Goal: Information Seeking & Learning: Learn about a topic

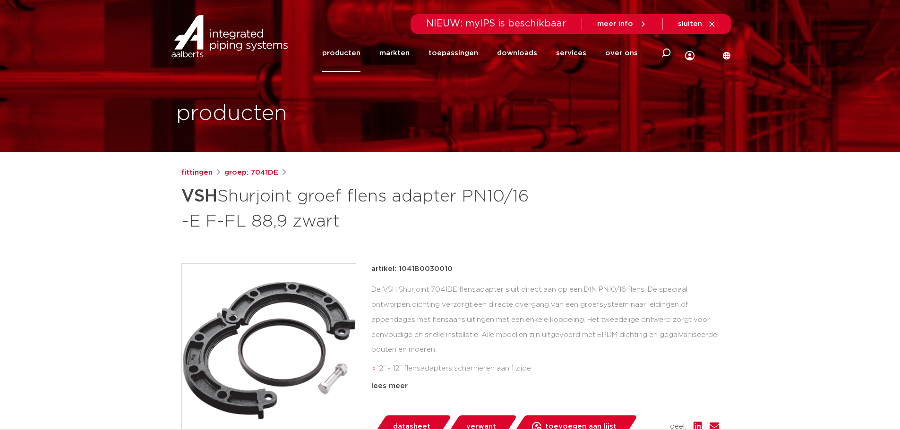
click at [344, 53] on link "producten" at bounding box center [341, 53] width 38 height 38
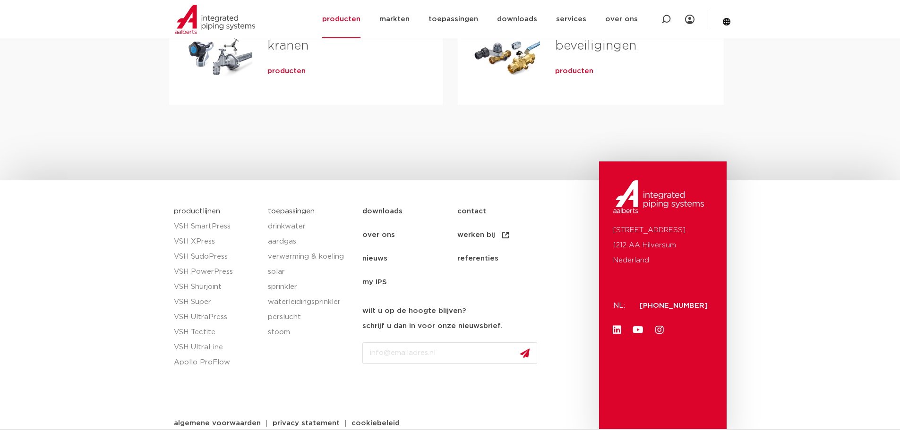
scroll to position [464, 0]
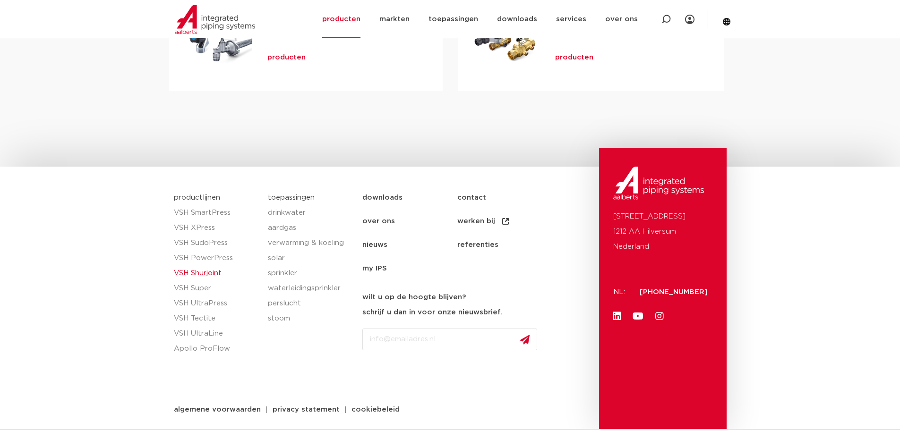
click at [213, 275] on link "VSH Shurjoint" at bounding box center [216, 273] width 85 height 15
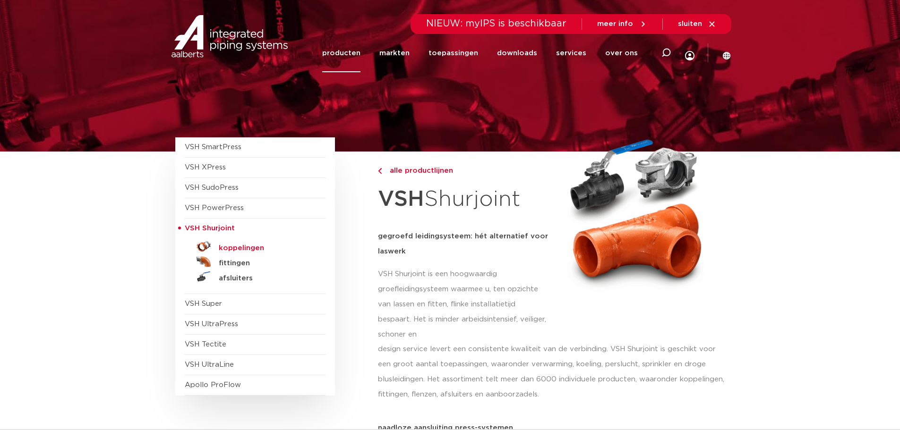
click at [227, 246] on h5 "koppelingen" at bounding box center [266, 248] width 94 height 9
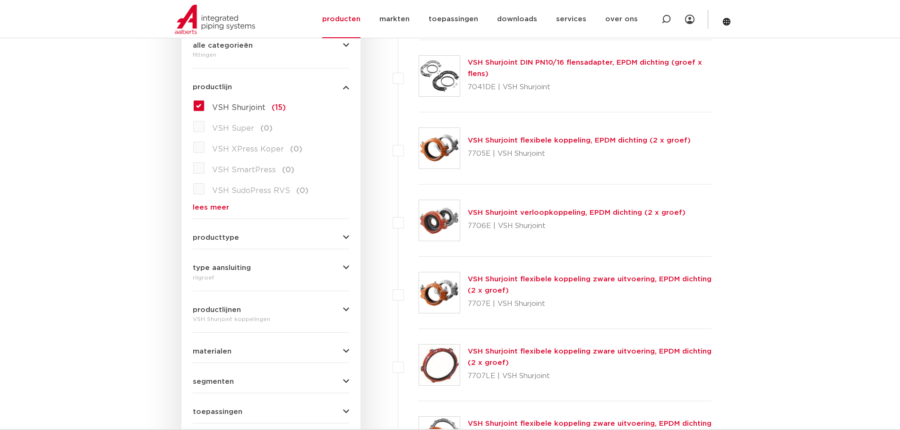
scroll to position [236, 0]
click at [213, 239] on span "producttype" at bounding box center [216, 238] width 46 height 7
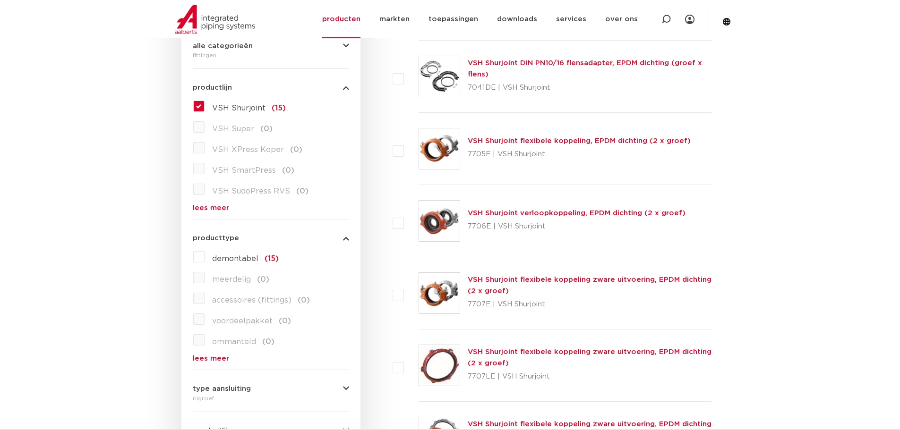
click at [213, 239] on span "producttype" at bounding box center [216, 238] width 46 height 7
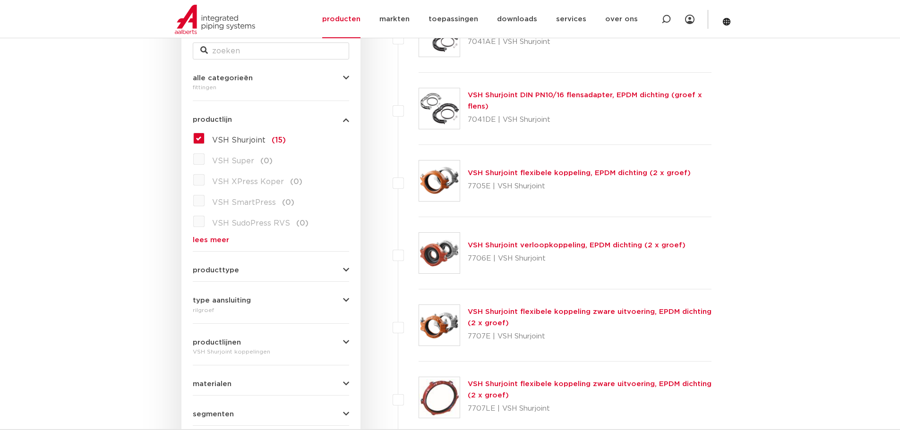
scroll to position [189, 0]
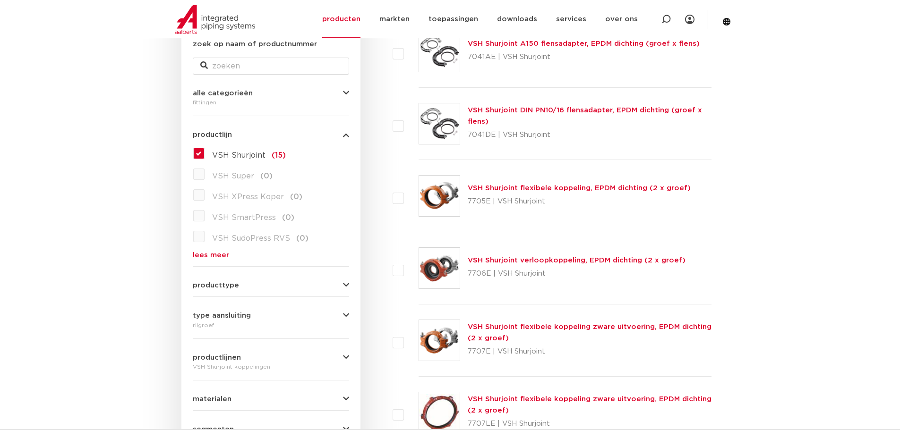
click at [223, 176] on span "VSH Super" at bounding box center [233, 176] width 42 height 8
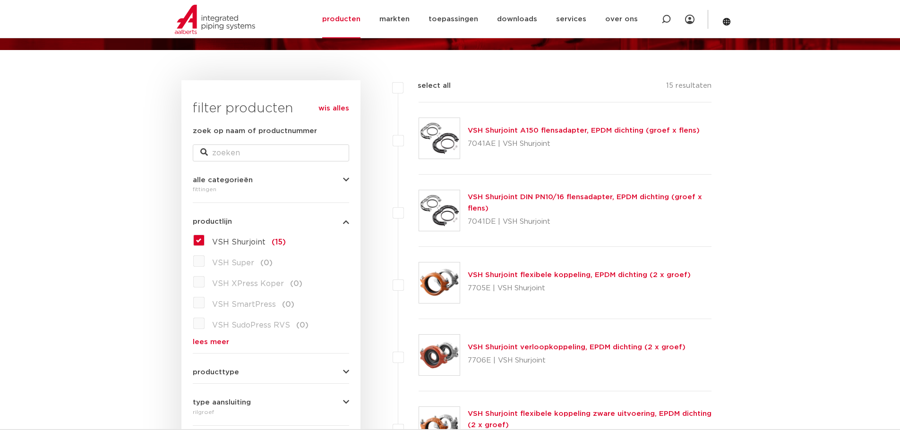
scroll to position [94, 0]
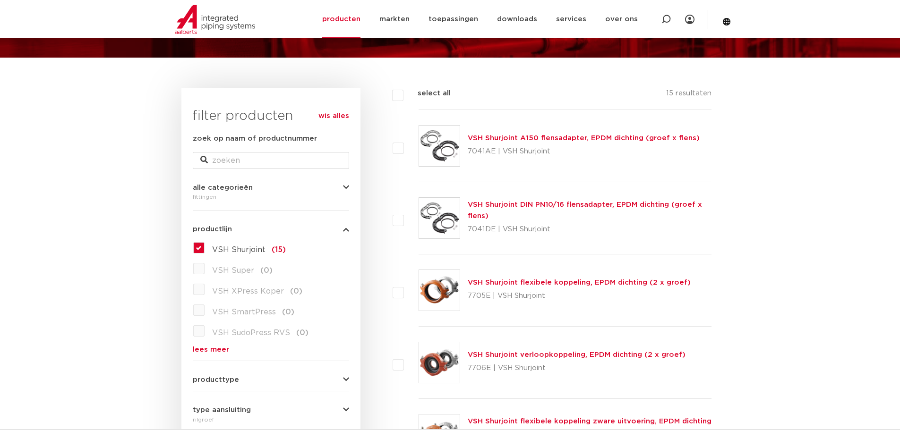
click at [251, 248] on span "VSH Shurjoint" at bounding box center [238, 250] width 53 height 8
click at [0, 0] on input "VSH Shurjoint (15)" at bounding box center [0, 0] width 0 height 0
click at [241, 272] on span "VSH Super" at bounding box center [233, 271] width 42 height 8
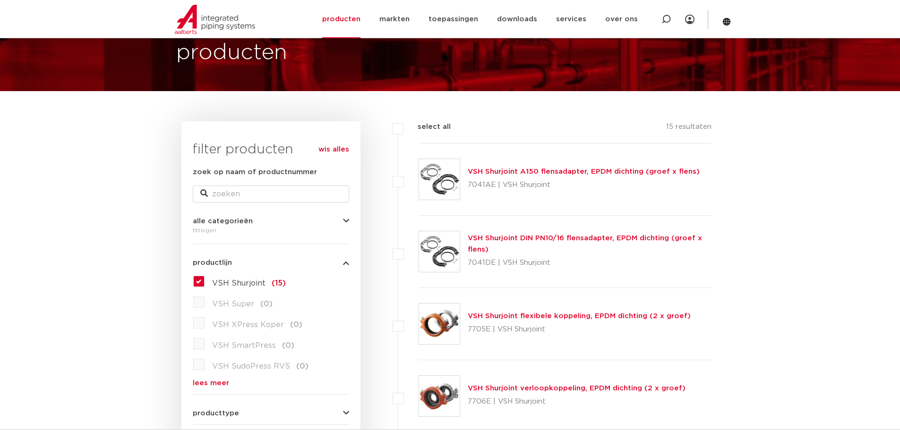
scroll to position [47, 0]
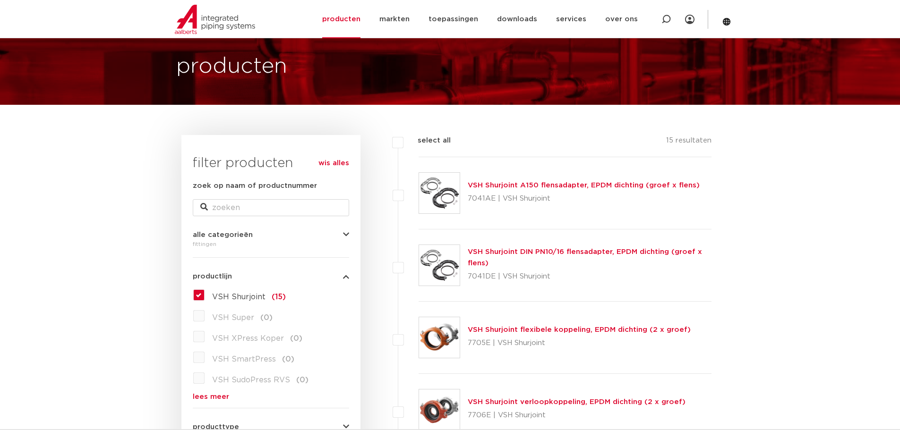
click at [498, 187] on link "VSH Shurjoint A150 flensadapter, EPDM dichting (groef x flens)" at bounding box center [584, 185] width 232 height 7
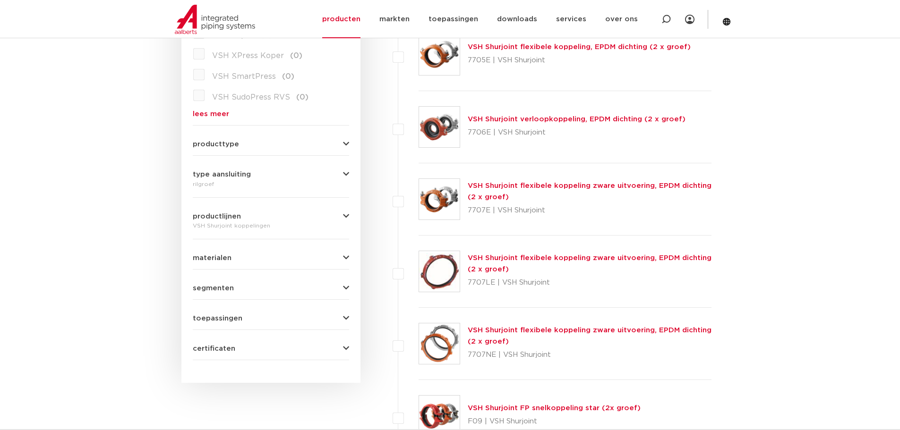
scroll to position [331, 0]
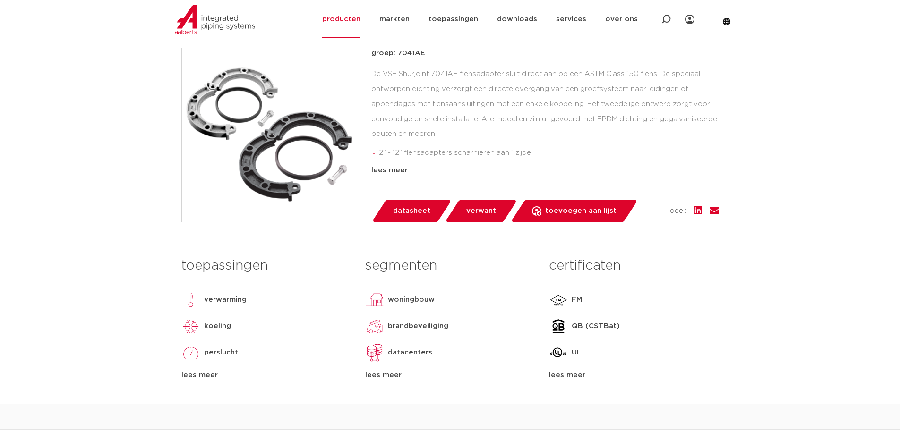
scroll to position [189, 0]
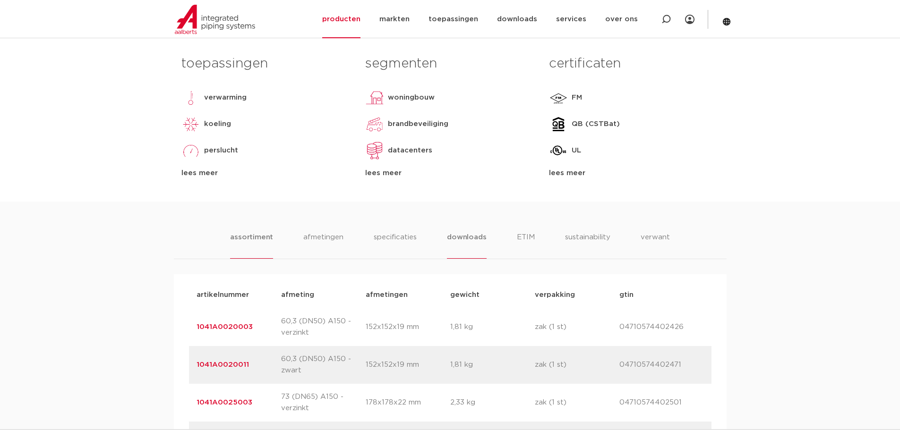
drag, startPoint x: 464, startPoint y: 230, endPoint x: 484, endPoint y: 244, distance: 24.5
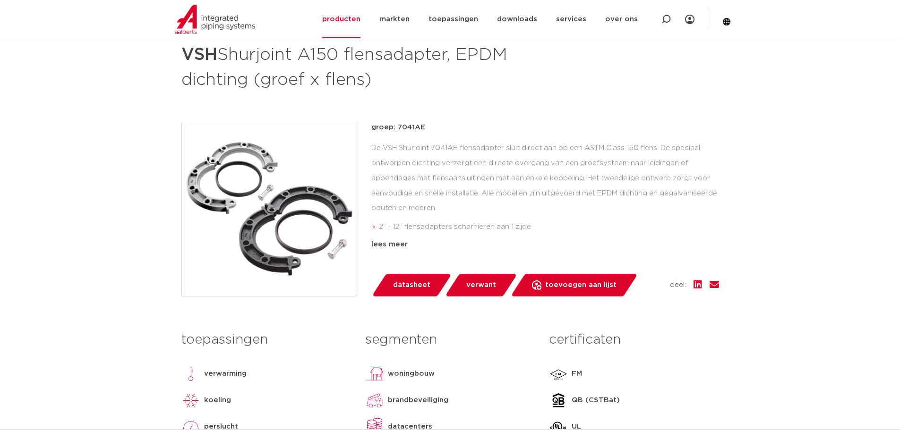
scroll to position [0, 0]
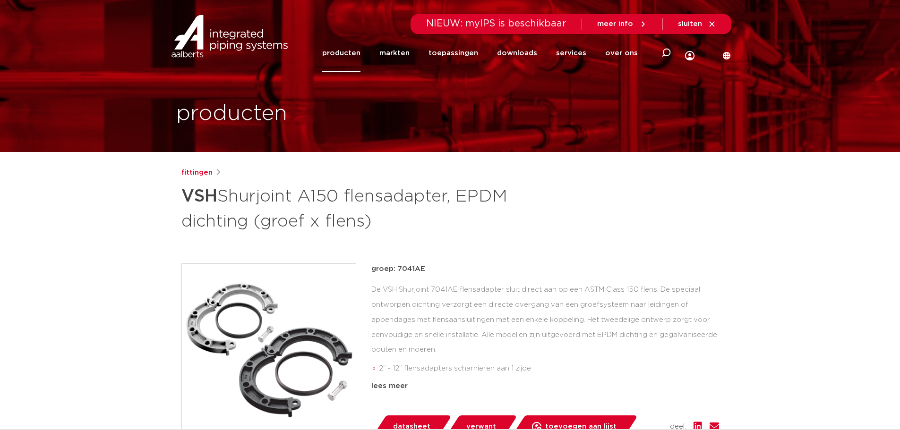
click at [360, 51] on link "producten" at bounding box center [341, 53] width 38 height 38
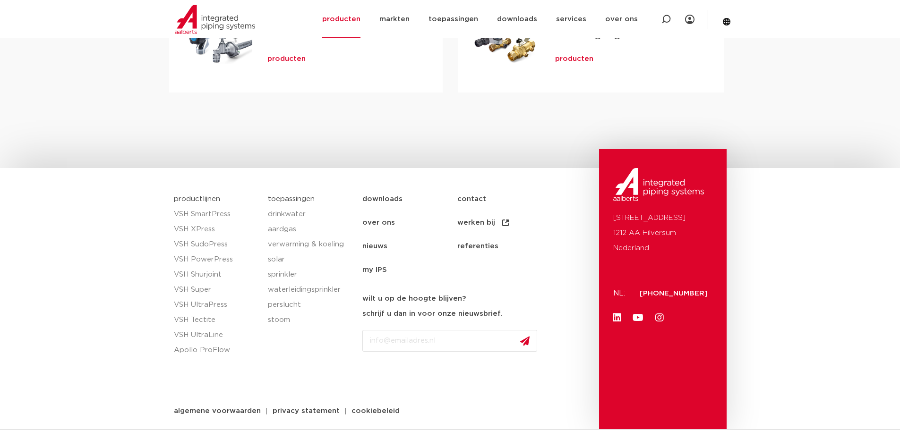
scroll to position [464, 0]
click at [199, 242] on link "VSH SudoPress" at bounding box center [216, 243] width 85 height 15
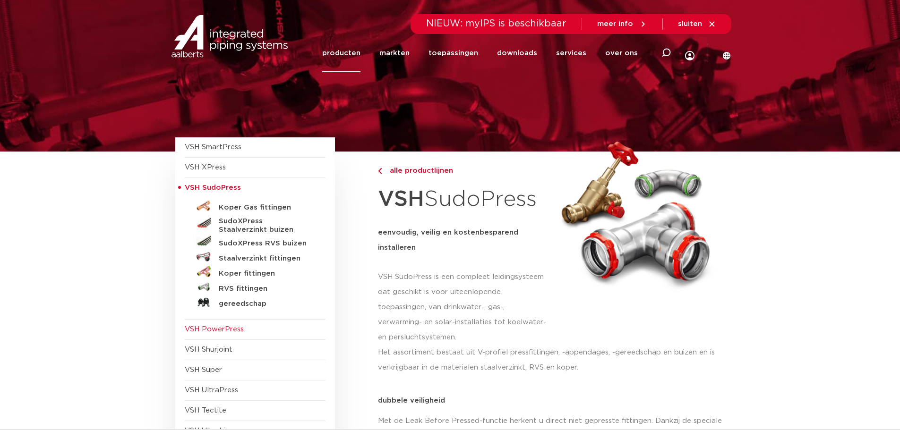
click at [217, 329] on span "VSH PowerPress" at bounding box center [214, 329] width 59 height 7
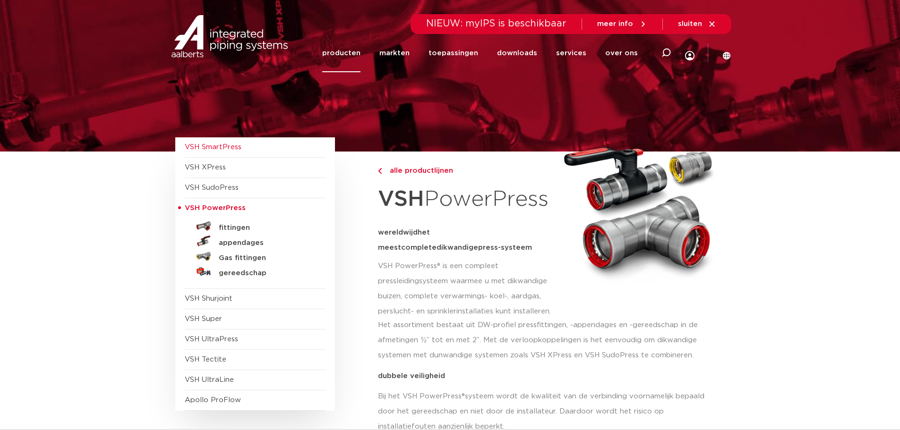
click at [218, 147] on span "VSH SmartPress" at bounding box center [213, 147] width 57 height 7
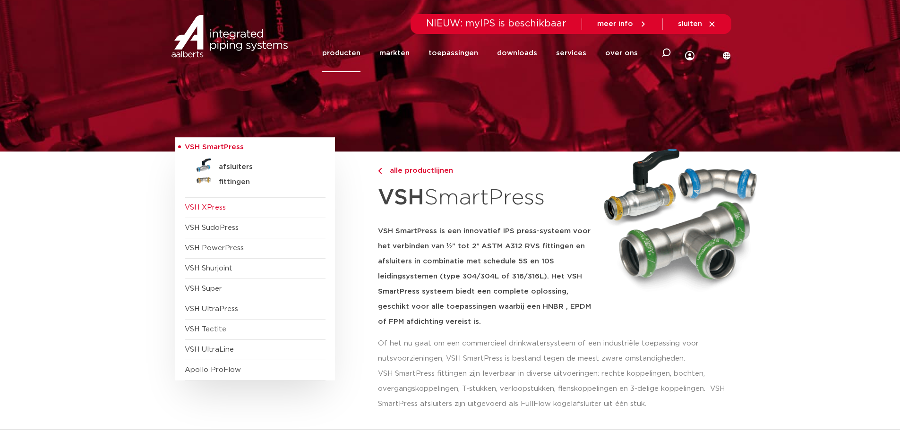
click at [210, 207] on span "VSH XPress" at bounding box center [205, 207] width 41 height 7
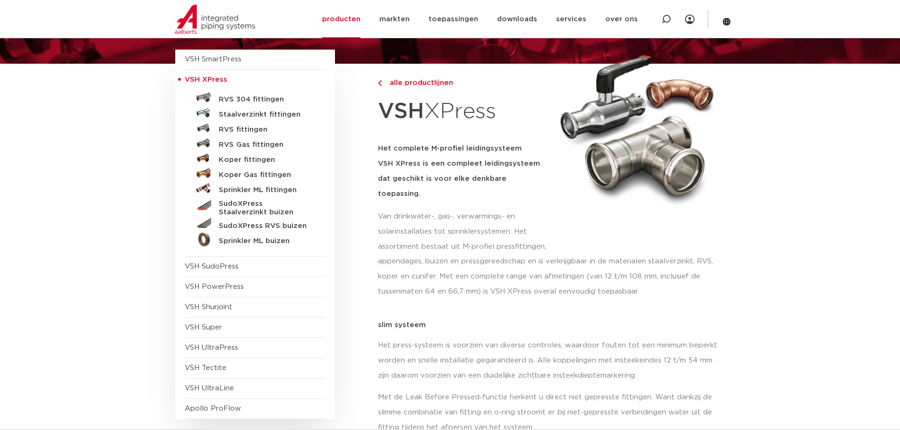
scroll to position [94, 0]
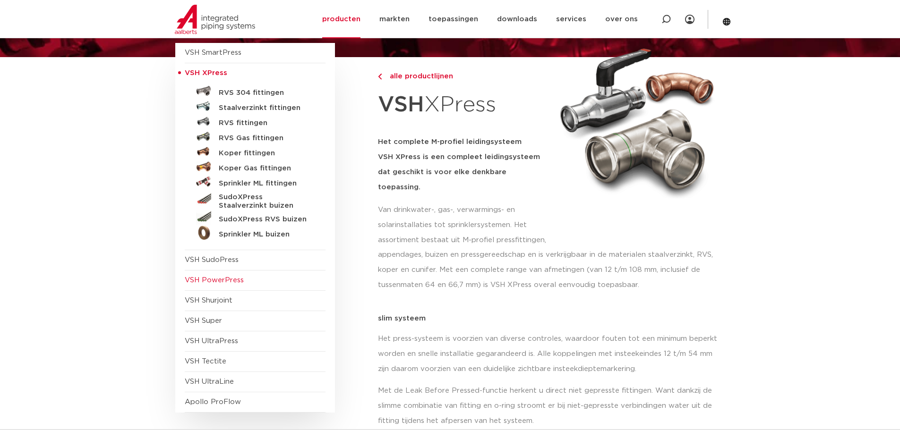
click at [218, 282] on span "VSH PowerPress" at bounding box center [214, 280] width 59 height 7
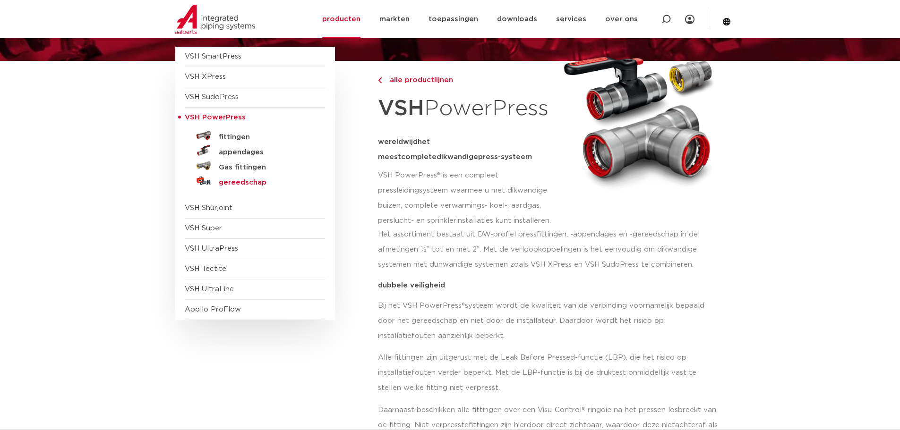
scroll to position [94, 0]
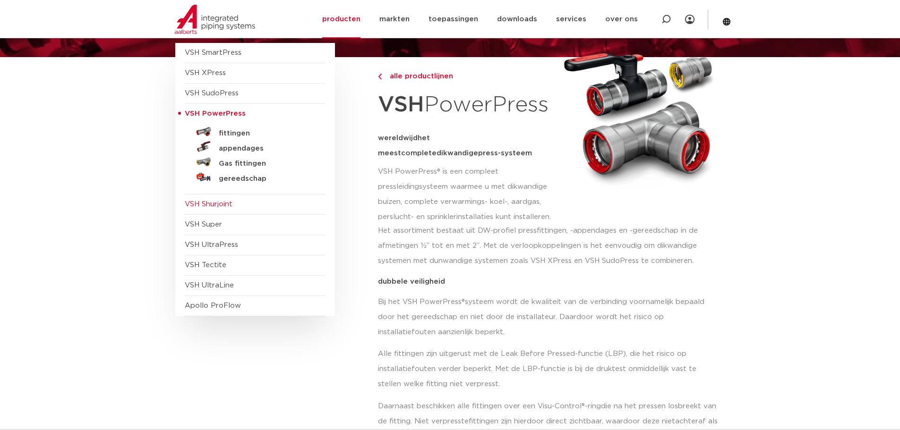
click at [213, 205] on span "VSH Shurjoint" at bounding box center [209, 204] width 48 height 7
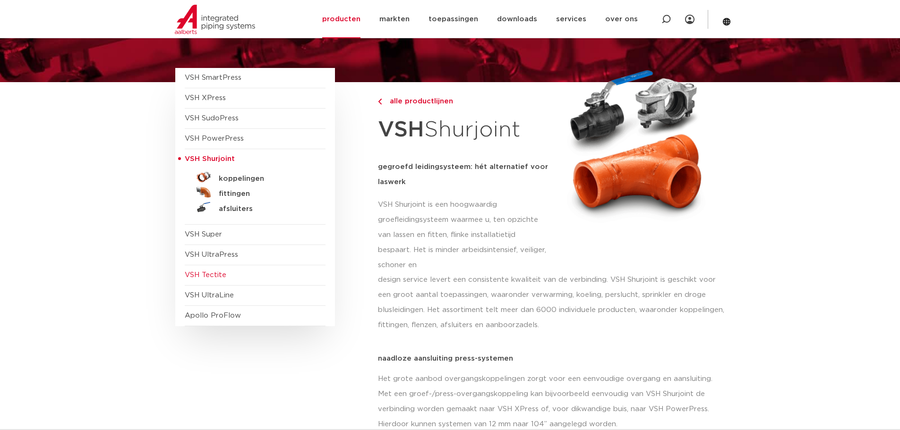
scroll to position [94, 0]
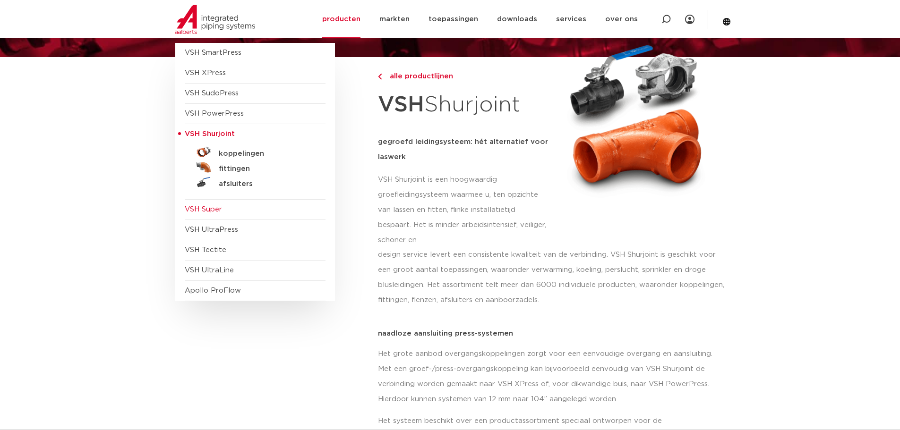
click at [211, 208] on span "VSH Super" at bounding box center [203, 209] width 37 height 7
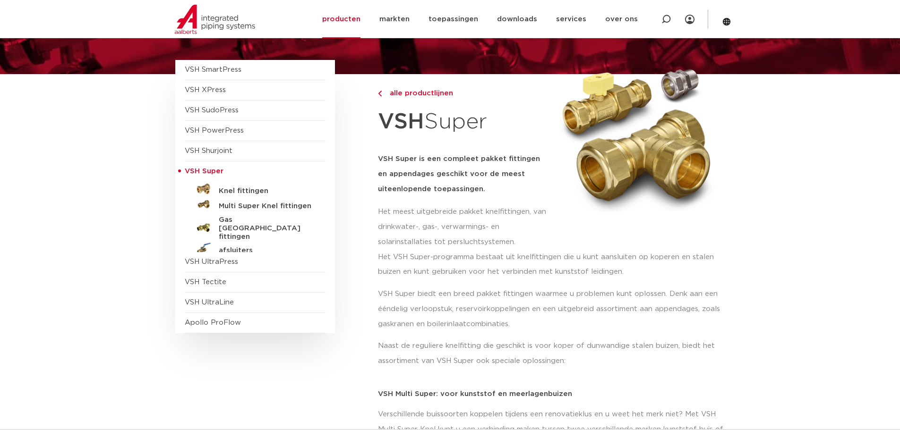
scroll to position [94, 0]
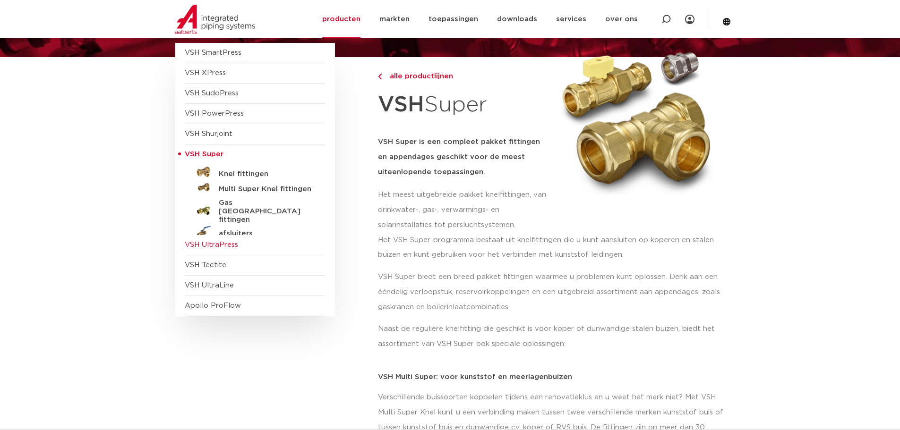
click at [206, 246] on span "VSH UltraPress" at bounding box center [211, 244] width 53 height 7
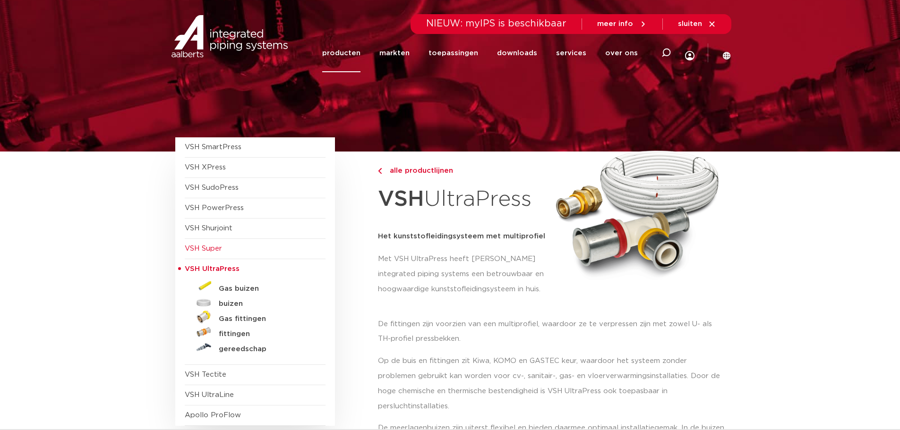
click at [206, 251] on span "VSH Super" at bounding box center [203, 248] width 37 height 7
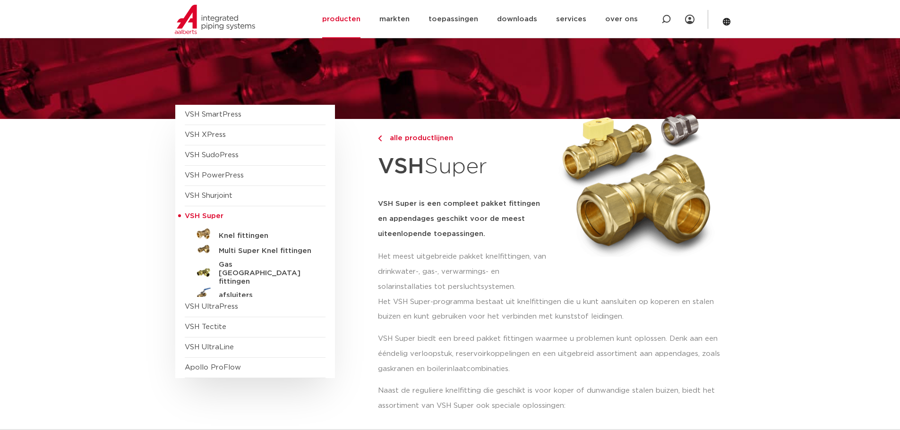
scroll to position [94, 0]
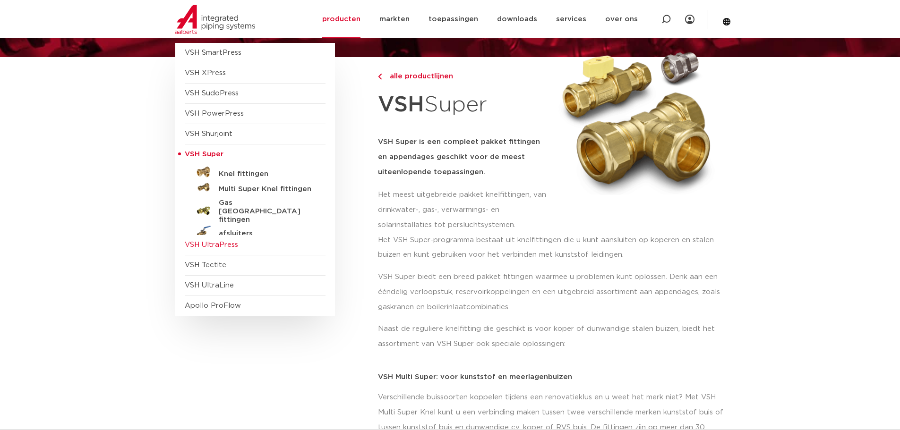
click at [212, 246] on span "VSH UltraPress" at bounding box center [211, 244] width 53 height 7
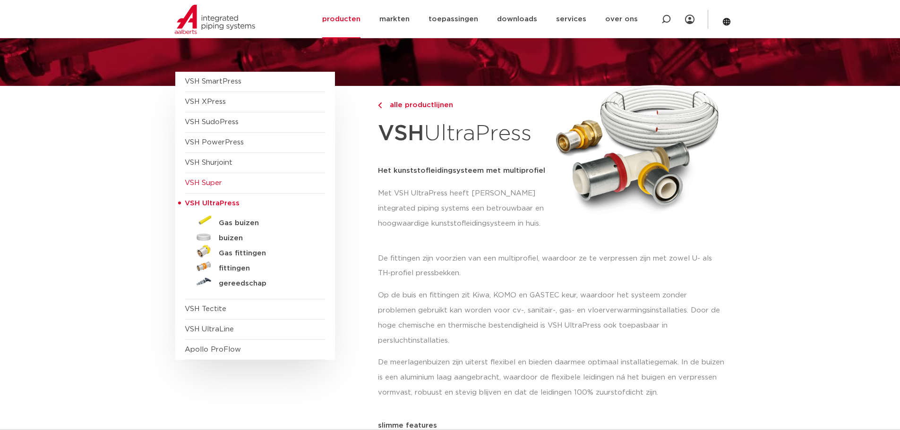
scroll to position [94, 0]
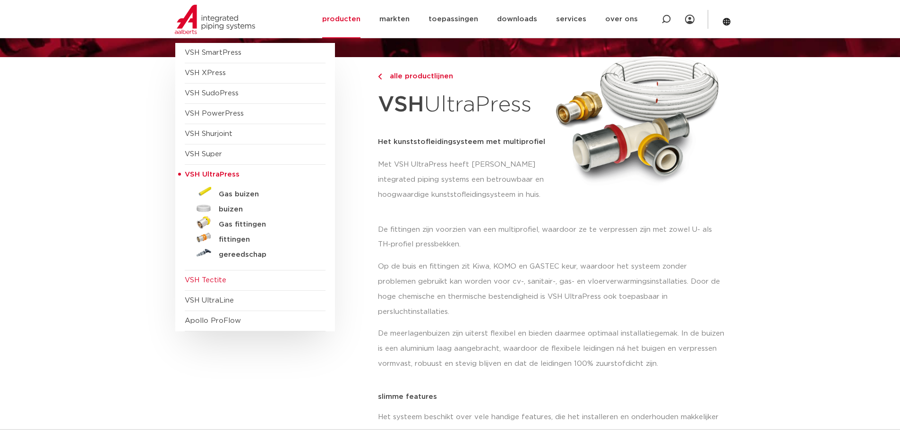
click at [208, 280] on span "VSH Tectite" at bounding box center [206, 280] width 42 height 7
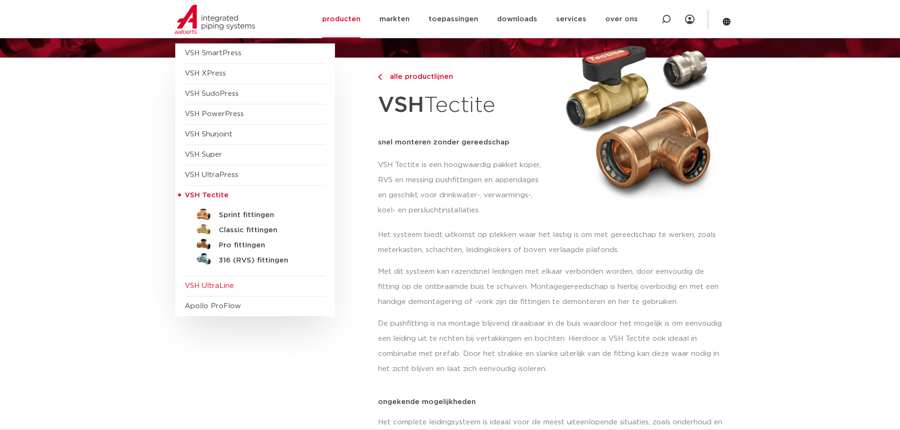
scroll to position [94, 0]
click at [217, 308] on span "Apollo ProFlow" at bounding box center [213, 305] width 56 height 7
